Goal: Task Accomplishment & Management: Manage account settings

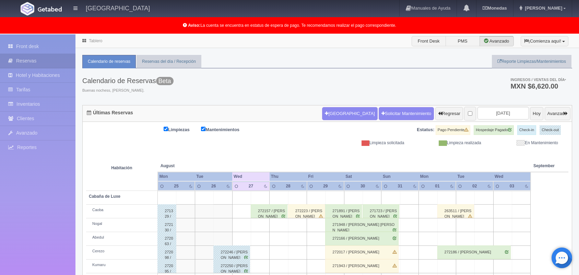
scroll to position [95, 0]
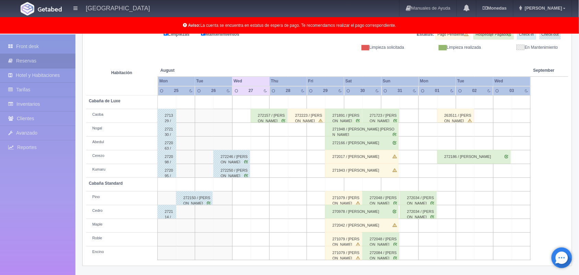
click at [448, 130] on td at bounding box center [446, 130] width 19 height 14
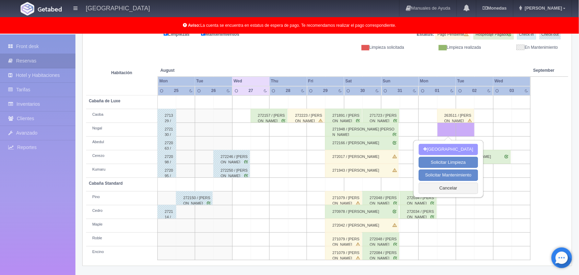
click at [444, 146] on button "Nueva Reserva" at bounding box center [448, 149] width 59 height 11
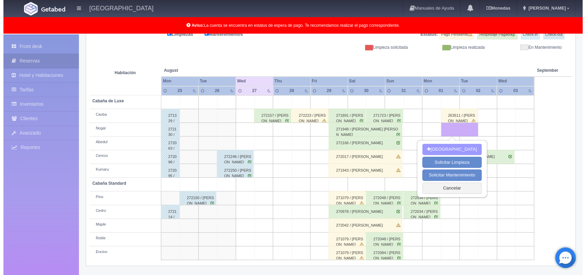
scroll to position [95, 0]
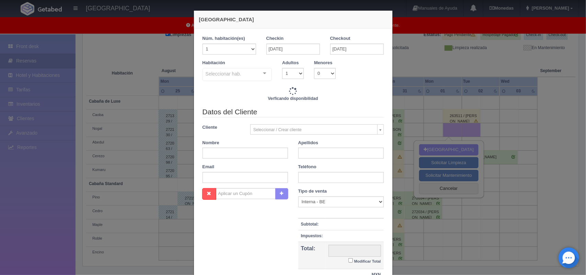
checkbox input "false"
type input "1500.00"
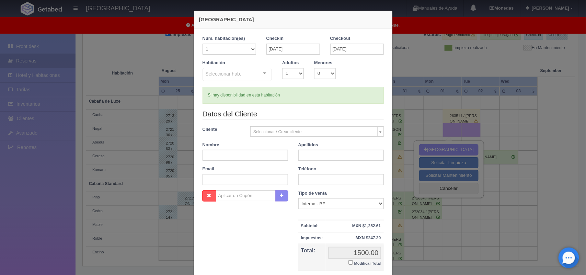
checkbox input "false"
click at [248, 49] on select "1 2 3 4 5 6 7 8 9 10 11 12 13 14 15 16 17 18 19 20" at bounding box center [229, 49] width 54 height 11
select select "2"
click at [202, 44] on select "1 2 3 4 5 6 7 8 9 10 11 12 13 14 15 16 17 18 19 20" at bounding box center [229, 49] width 54 height 11
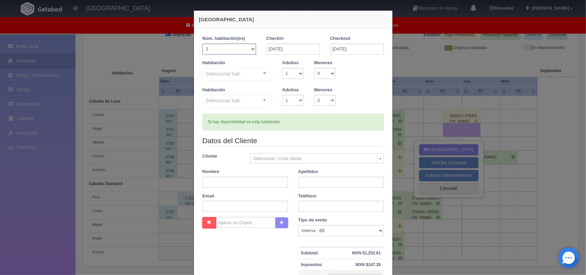
checkbox input "false"
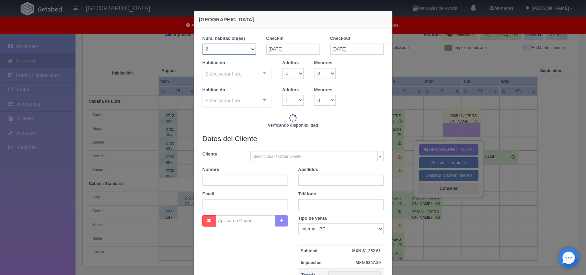
type input "3000.00"
checkbox input "false"
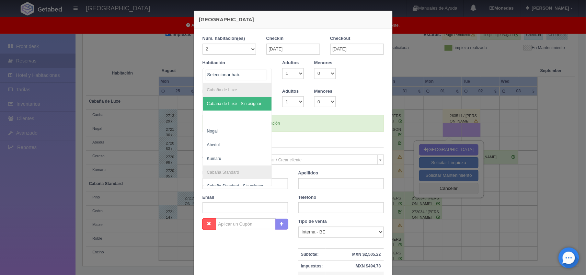
click at [262, 72] on div at bounding box center [265, 73] width 14 height 10
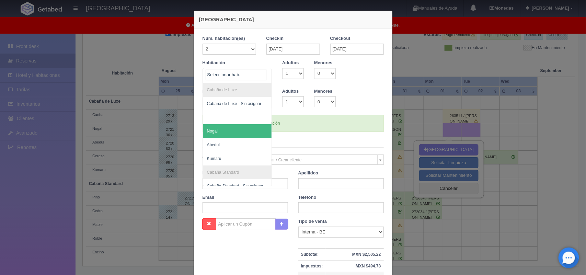
click at [225, 131] on span "Nogal" at bounding box center [237, 131] width 69 height 14
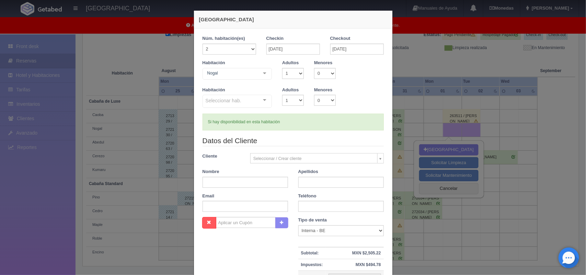
checkbox input "false"
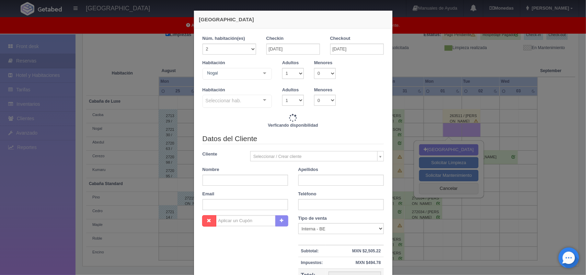
type input "3000.00"
checkbox input "false"
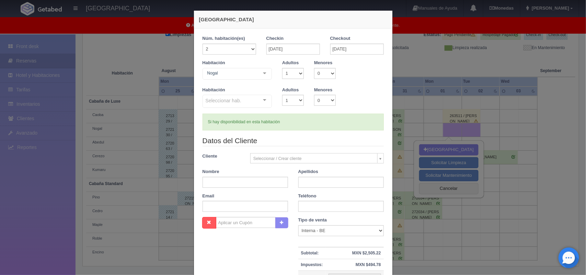
click at [253, 136] on legend "Datos del Cliente" at bounding box center [292, 141] width 181 height 11
click at [262, 98] on div at bounding box center [265, 100] width 14 height 10
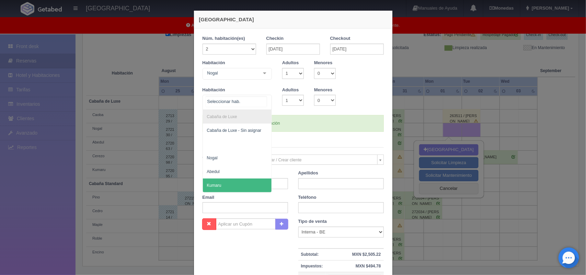
click at [214, 184] on span "Kumaru" at bounding box center [214, 185] width 14 height 5
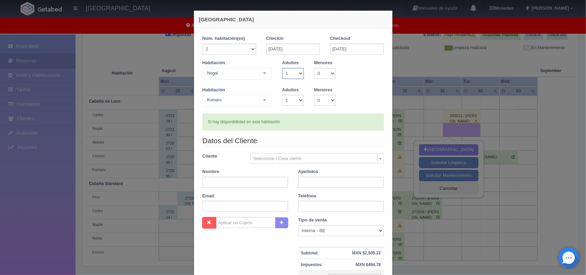
click at [298, 74] on select "1 2 3 4 5 6 7 8 9 10" at bounding box center [293, 73] width 22 height 11
select select "2"
click at [282, 68] on select "1 2 3 4 5 6 7 8 9 10" at bounding box center [293, 73] width 22 height 11
checkbox input "false"
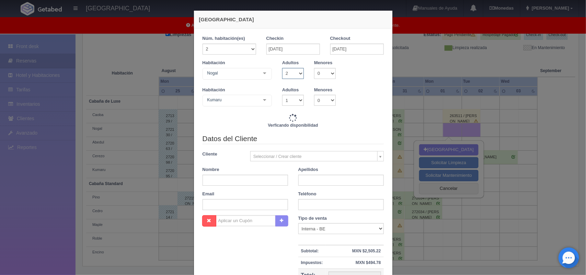
type input "3000.00"
checkbox input "false"
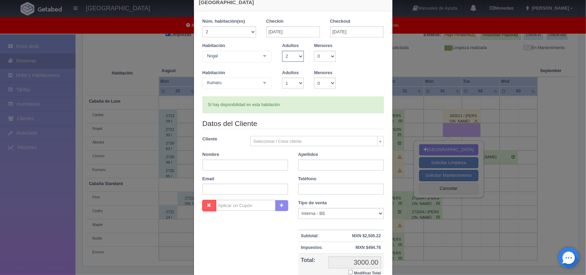
scroll to position [34, 0]
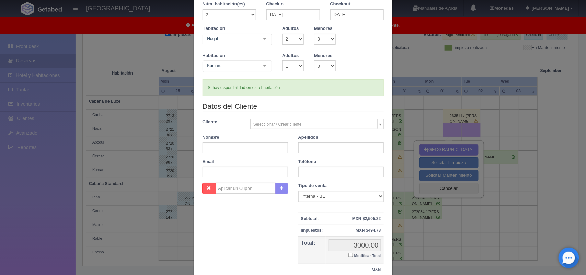
click at [376, 126] on body "Hotel Xacallan Manuales de Ayuda Actualizaciones recientes Monedas Tipo de camb…" at bounding box center [293, 107] width 586 height 336
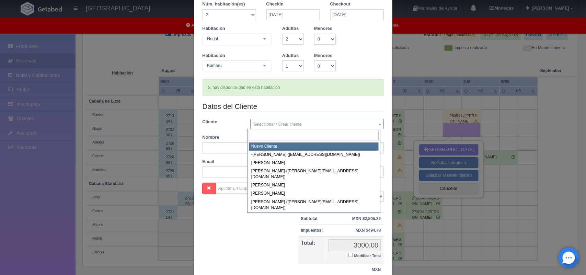
select select "-1"
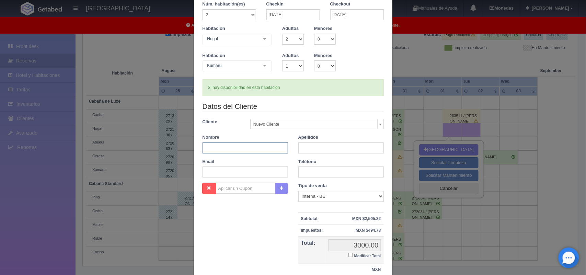
click at [234, 149] on input "text" at bounding box center [244, 147] width 85 height 11
type input "fernando"
click at [301, 150] on input "text" at bounding box center [340, 147] width 85 height 11
type input "corona medez"
click at [245, 172] on input "text" at bounding box center [244, 171] width 85 height 11
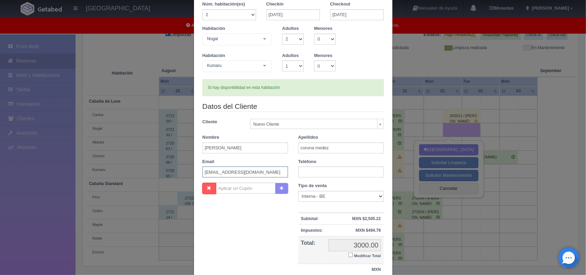
click at [213, 170] on input "sayil9@gmail.com" at bounding box center [244, 171] width 85 height 11
type input "fcoronamendez12@gmail.com"
click at [350, 176] on input "text" at bounding box center [340, 171] width 85 height 11
type input "5548128450"
click at [295, 66] on select "1 2 3 4 5 6 7 8 9 10" at bounding box center [293, 65] width 22 height 11
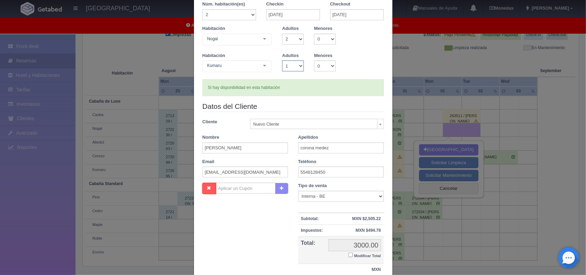
select select "2"
click at [282, 60] on select "1 2 3 4 5 6 7 8 9 10" at bounding box center [293, 65] width 22 height 11
checkbox input "false"
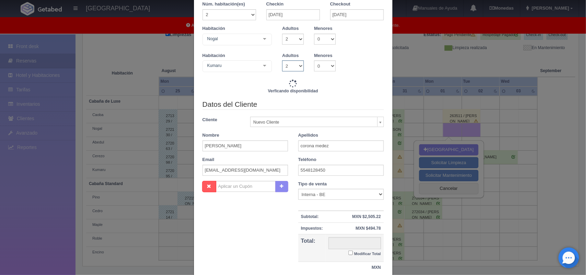
type input "3000.00"
checkbox input "false"
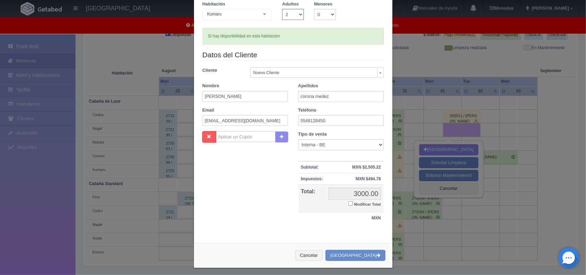
scroll to position [90, 0]
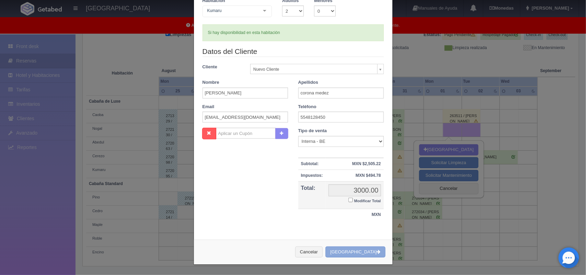
click at [360, 252] on button "[GEOGRAPHIC_DATA]" at bounding box center [355, 251] width 60 height 11
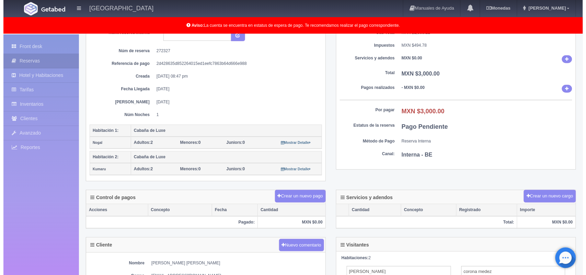
scroll to position [86, 0]
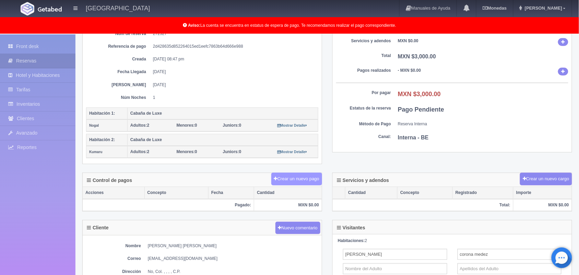
click at [292, 177] on button "Crear un nuevo pago" at bounding box center [296, 179] width 51 height 13
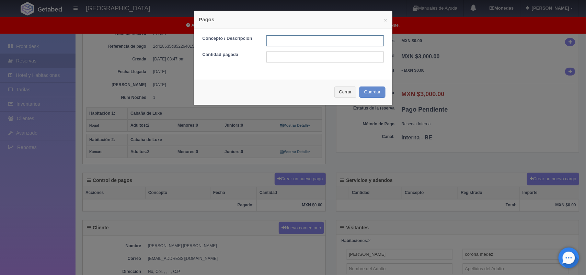
click at [293, 45] on input "text" at bounding box center [324, 40] width 117 height 11
type input "Pago transferencia"
drag, startPoint x: 338, startPoint y: 90, endPoint x: 313, endPoint y: 68, distance: 33.0
click at [313, 68] on div "× Pagos Concepto / Descripción Pago transferencia Cantidad pagada Cerrar Guardar" at bounding box center [292, 57] width 199 height 95
click at [313, 62] on input "text" at bounding box center [324, 56] width 117 height 11
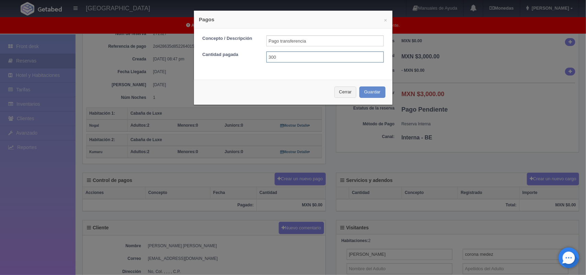
type input "3000.00"
click at [366, 95] on button "Guardar" at bounding box center [372, 91] width 26 height 11
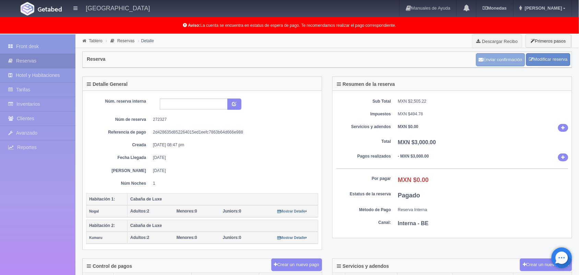
click at [503, 59] on button "Enviar confirmación" at bounding box center [500, 59] width 49 height 13
click at [323, 46] on div "Tablero Reservas Detalle Descargar Recibo Primeros pasos" at bounding box center [327, 41] width 504 height 14
click at [32, 42] on link "Front desk" at bounding box center [37, 46] width 75 height 14
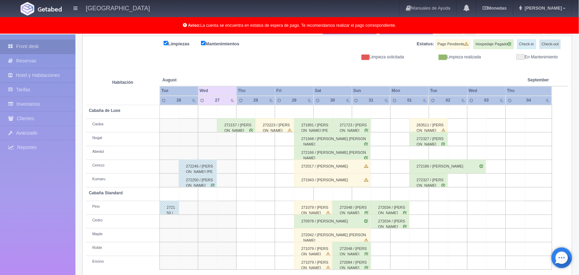
scroll to position [95, 0]
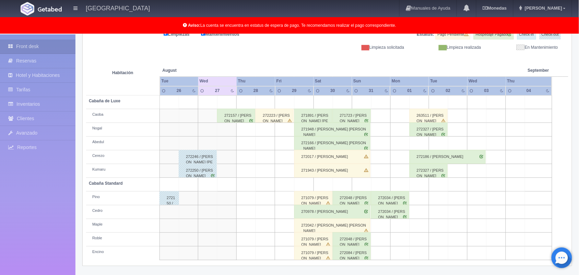
click at [431, 131] on div "272327 / [PERSON_NAME]" at bounding box center [429, 129] width 38 height 14
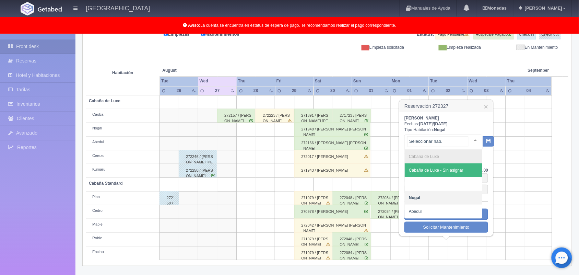
click at [469, 140] on div at bounding box center [476, 140] width 14 height 10
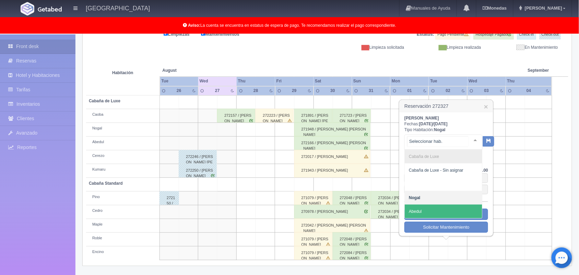
click at [421, 213] on span "Abedul" at bounding box center [415, 211] width 13 height 5
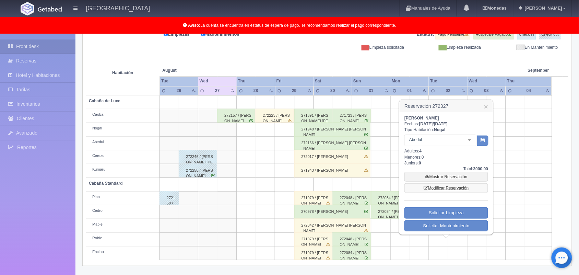
click at [446, 184] on link "Modificar Reservación" at bounding box center [446, 188] width 84 height 10
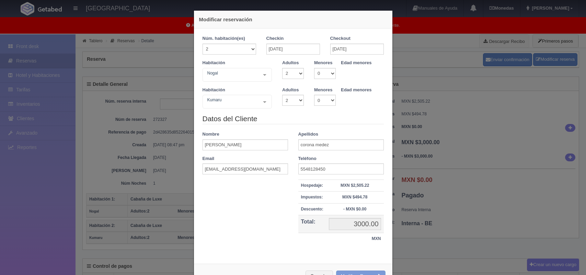
select select "2"
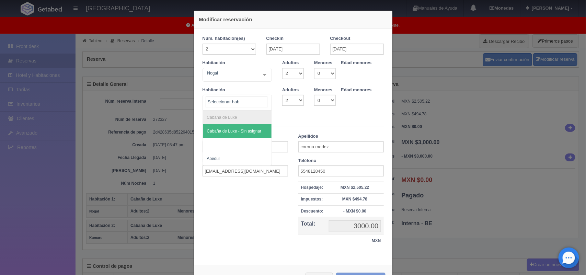
click at [261, 101] on div at bounding box center [265, 101] width 14 height 13
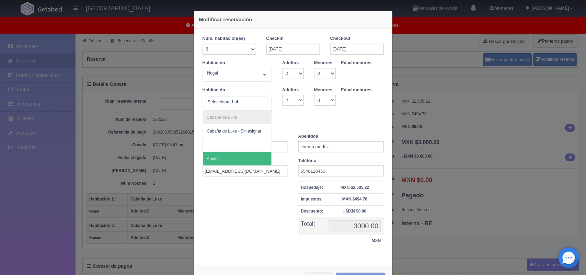
click at [234, 155] on span "Abedul" at bounding box center [237, 159] width 69 height 14
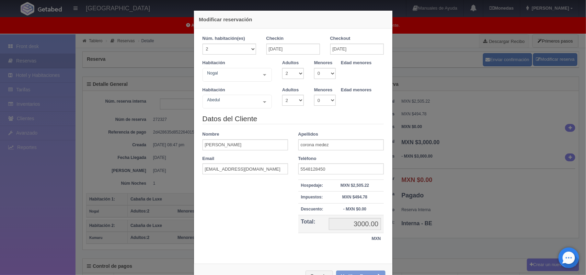
click at [365, 273] on div "Cancelar Modificar Reserva" at bounding box center [293, 275] width 198 height 25
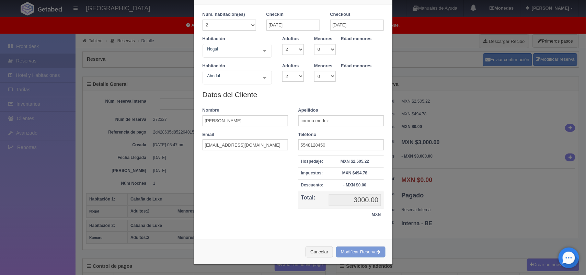
click at [365, 273] on div "Modificar reservación Núm. habitación(es) 1 2 3 4 5 6 7 8 9 10 11 12 13 14 15 1…" at bounding box center [293, 125] width 206 height 299
click at [366, 252] on div "Cancelar Modificar Reserva" at bounding box center [293, 251] width 198 height 25
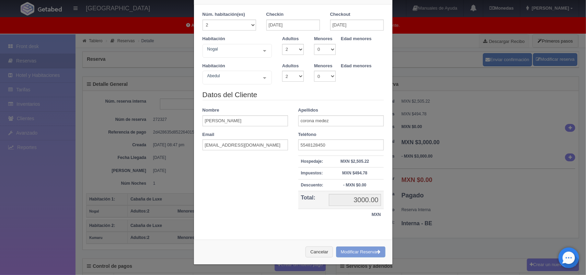
click at [375, 251] on div "Cancelar Modificar Reserva" at bounding box center [293, 251] width 198 height 25
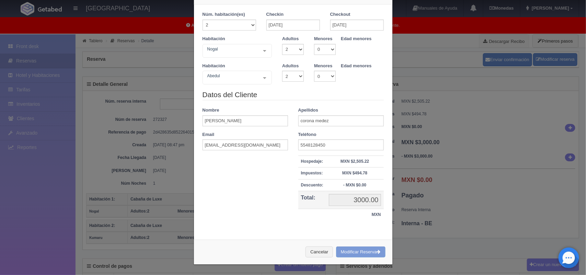
click at [375, 251] on div "Cancelar Modificar Reserva" at bounding box center [293, 251] width 198 height 25
click at [294, 74] on select "1 2 3 4 5 6 7 8 9 10" at bounding box center [293, 76] width 22 height 11
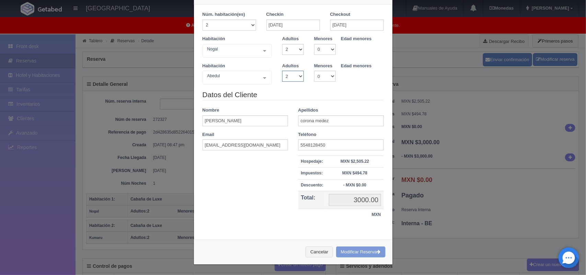
select select "1"
click at [282, 71] on select "1 2 3 4 5 6 7 8 9 10" at bounding box center [293, 76] width 22 height 11
checkbox input "false"
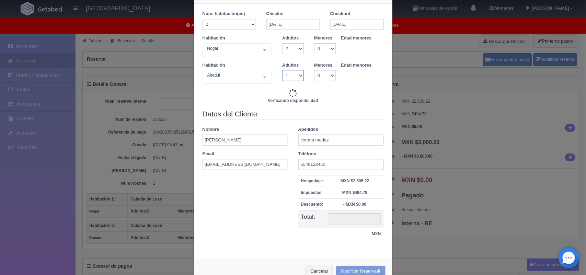
type input "3000.00"
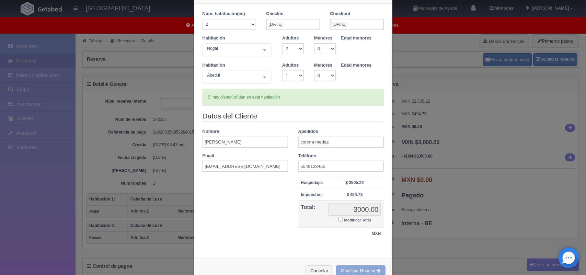
click at [358, 270] on button "Modificar Reserva" at bounding box center [360, 270] width 49 height 11
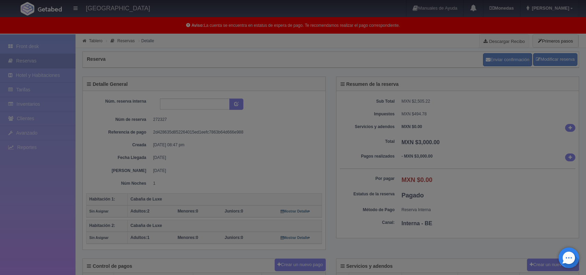
select select "2"
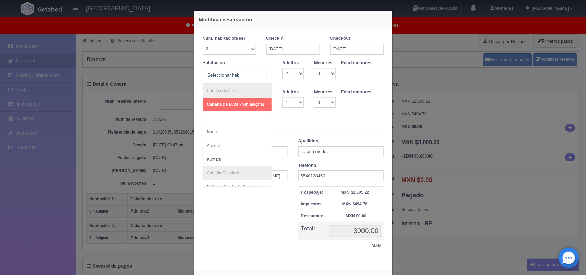
click at [261, 74] on div "Cabaña de Luxe Cabaña de Luxe - Sin asignar Nogal Abedul Kumaru Cabaña Standard…" at bounding box center [237, 76] width 70 height 16
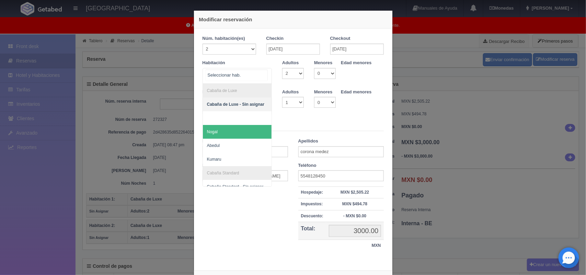
click at [213, 131] on span "Nogal" at bounding box center [212, 131] width 11 height 5
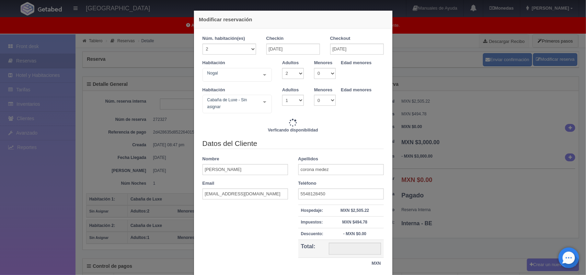
type input "3000.00"
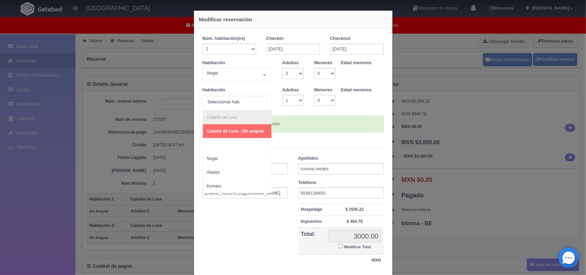
click at [262, 100] on div at bounding box center [265, 101] width 14 height 13
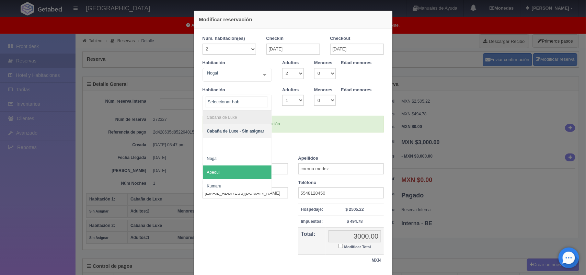
click at [222, 174] on span "Abedul" at bounding box center [237, 172] width 69 height 14
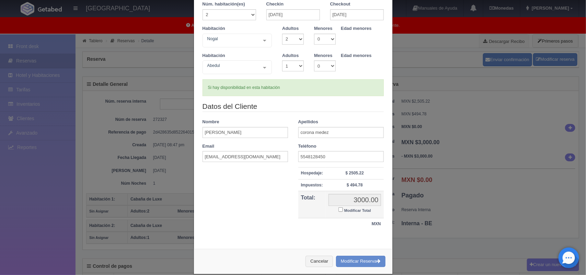
scroll to position [45, 0]
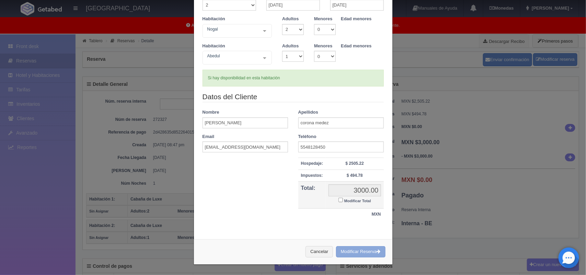
click at [362, 251] on button "Modificar Reserva" at bounding box center [360, 251] width 49 height 11
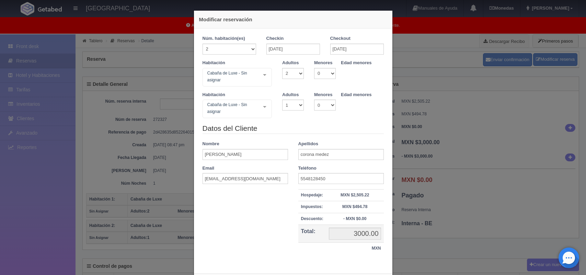
select select "2"
click at [444, 176] on div "Modificar reservación Núm. habitación(es) 1 2 3 4 5 6 7 8 9 10 11 12 13 14 15 1…" at bounding box center [293, 137] width 586 height 275
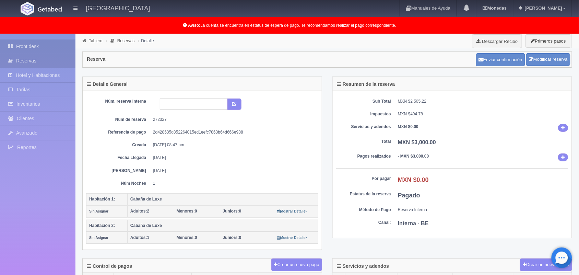
click at [42, 40] on link "Front desk" at bounding box center [37, 46] width 75 height 14
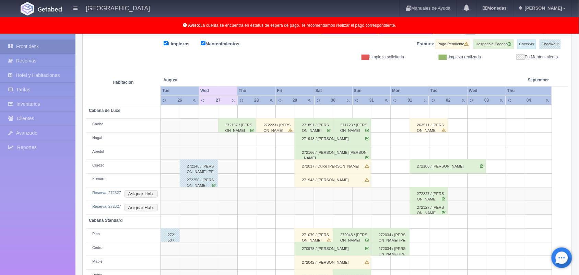
scroll to position [108, 0]
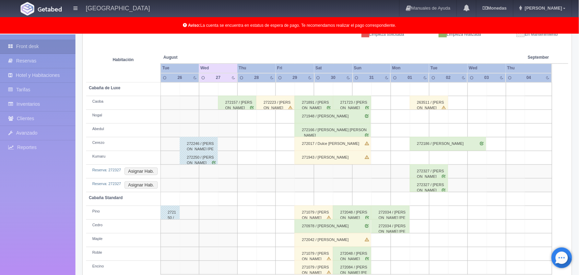
click at [502, 197] on td at bounding box center [496, 199] width 19 height 14
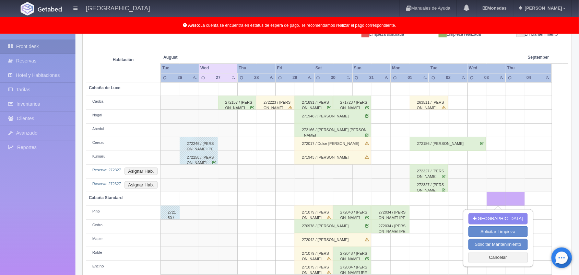
click at [514, 153] on td at bounding box center [515, 158] width 19 height 14
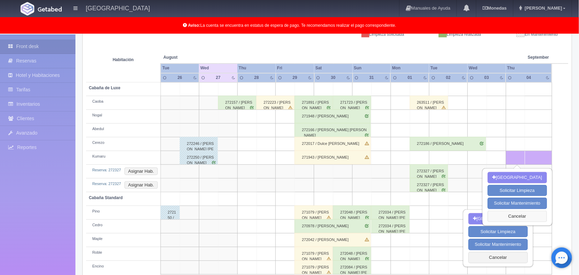
click at [510, 213] on button "Cancelar" at bounding box center [517, 216] width 59 height 11
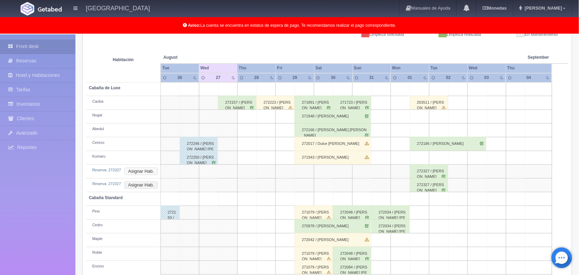
click at [141, 169] on button "Asignar Hab." at bounding box center [141, 171] width 33 height 8
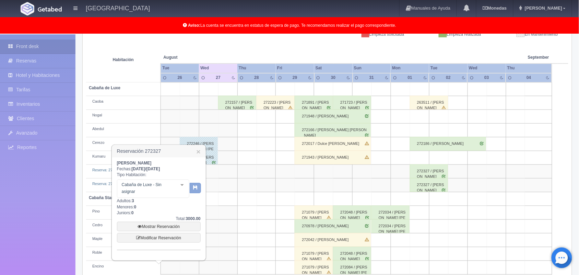
click at [195, 189] on icon "button" at bounding box center [195, 187] width 4 height 4
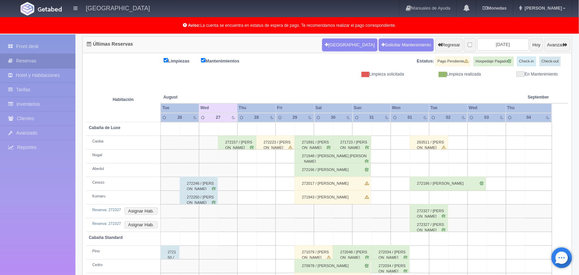
scroll to position [69, 0]
click at [155, 225] on button "Asignar Hab." at bounding box center [141, 225] width 33 height 8
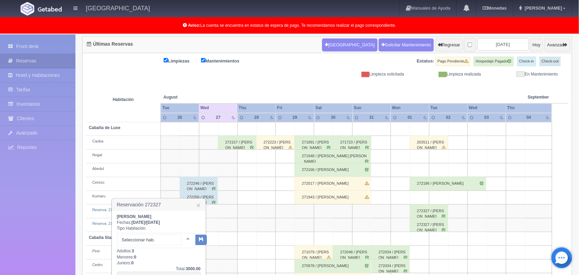
click at [182, 237] on div at bounding box center [188, 238] width 14 height 10
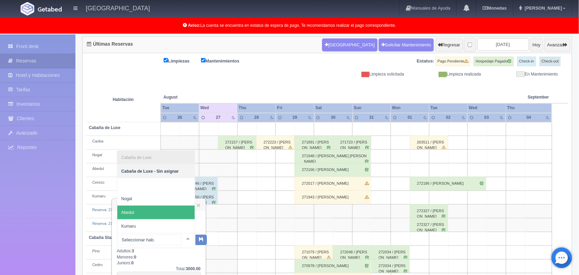
click at [146, 213] on span "Abedul" at bounding box center [156, 212] width 78 height 14
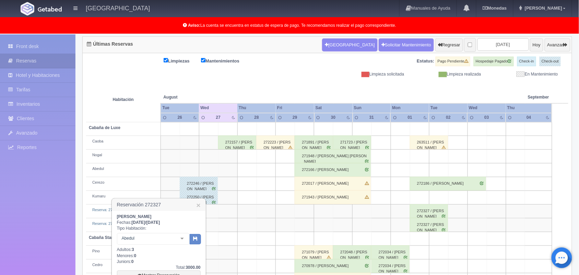
click at [216, 264] on td at bounding box center [208, 266] width 19 height 14
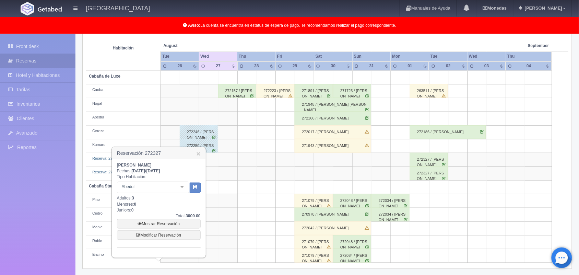
scroll to position [123, 0]
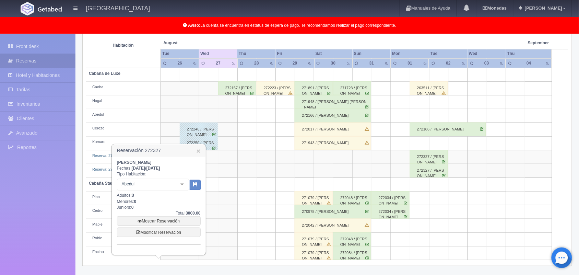
click at [60, 211] on div "Front desk Reservas Hotel y Habitaciones Tarifas Inventarios Clientes Avanzado …" at bounding box center [37, 171] width 75 height 275
drag, startPoint x: 72, startPoint y: 210, endPoint x: 150, endPoint y: 129, distance: 112.3
click at [150, 129] on div "Front desk Reservas Hotel y Habitaciones Tarifas Inventarios Clientes Avanzado …" at bounding box center [289, 93] width 579 height 364
click at [150, 129] on div "Cerezo" at bounding box center [123, 128] width 69 height 5
click at [198, 149] on link "×" at bounding box center [199, 150] width 4 height 7
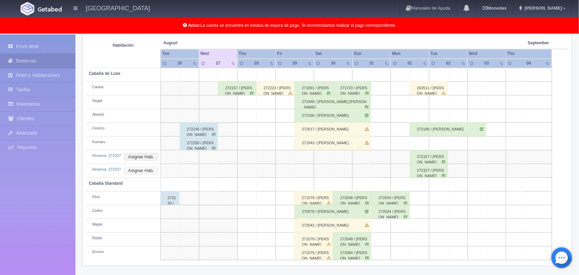
click at [141, 172] on button "Asignar Hab." at bounding box center [141, 171] width 33 height 8
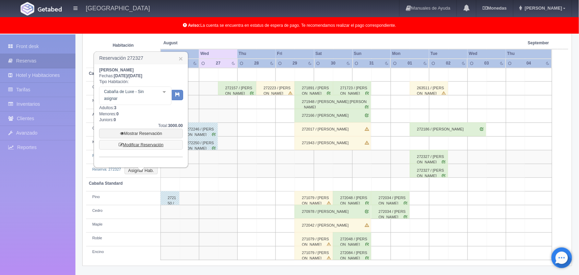
click at [141, 141] on link "Modificar Reservación" at bounding box center [141, 145] width 84 height 10
click at [162, 91] on div at bounding box center [164, 92] width 14 height 10
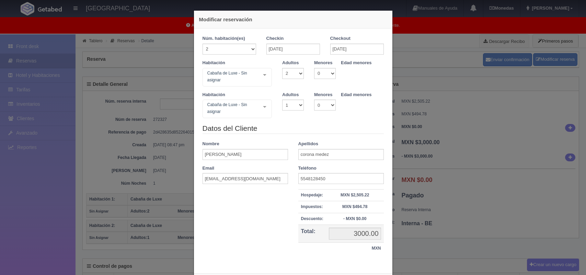
select select "2"
click at [126, 150] on div "Modificar reservación Núm. habitación(es) 1 2 3 4 5 6 7 8 9 10 11 12 13 14 15 1…" at bounding box center [293, 137] width 586 height 275
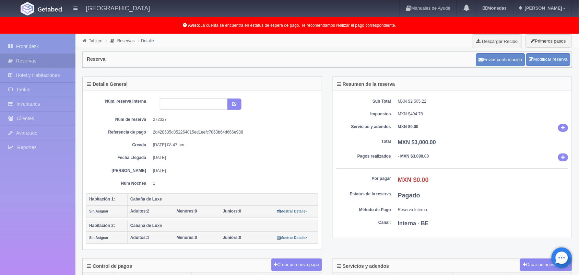
click at [103, 211] on small "Sin Asignar" at bounding box center [98, 211] width 19 height 4
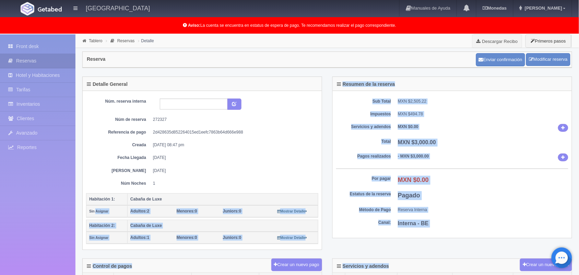
drag, startPoint x: 103, startPoint y: 211, endPoint x: 478, endPoint y: 270, distance: 379.3
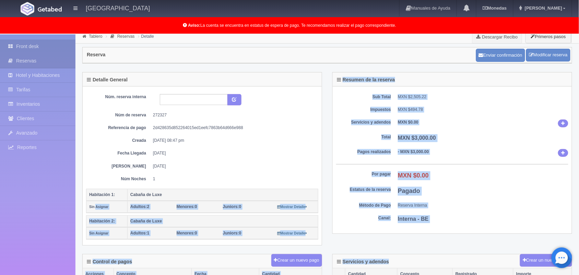
click at [34, 47] on link "Front desk" at bounding box center [37, 46] width 75 height 14
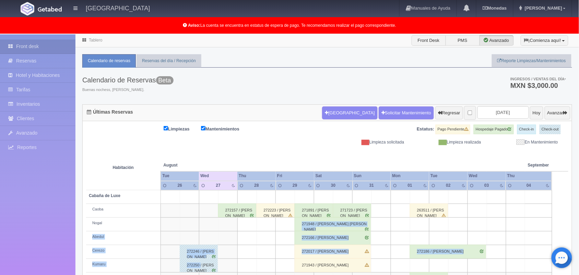
drag, startPoint x: 229, startPoint y: 228, endPoint x: 199, endPoint y: 273, distance: 53.4
